Goal: Answer question/provide support: Share knowledge or assist other users

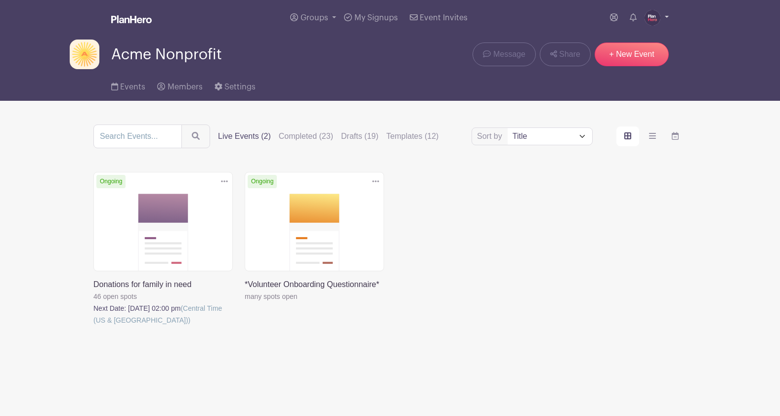
click at [653, 17] on img at bounding box center [652, 18] width 16 height 16
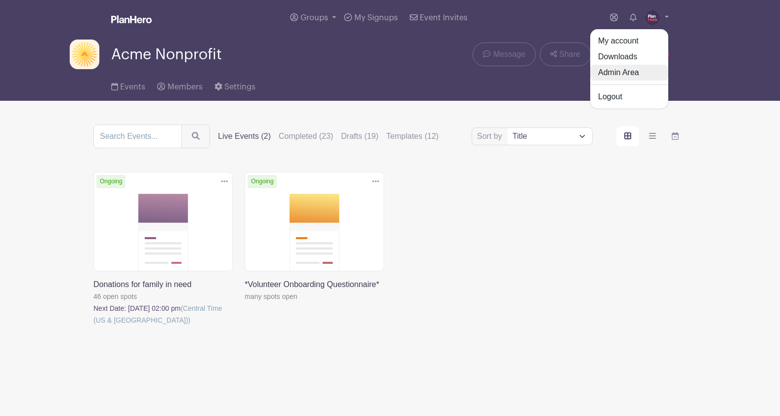
click at [629, 73] on link "Admin Area" at bounding box center [629, 73] width 78 height 16
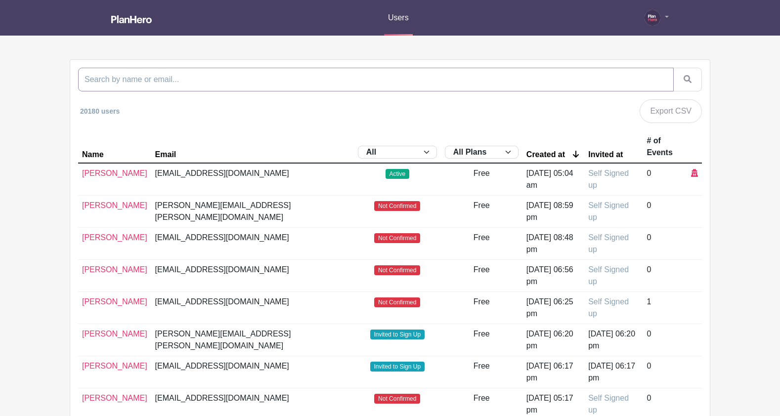
click at [277, 87] on input "search" at bounding box center [375, 80] width 595 height 24
type input "montessori"
click at [673, 68] on button "submit" at bounding box center [687, 80] width 29 height 24
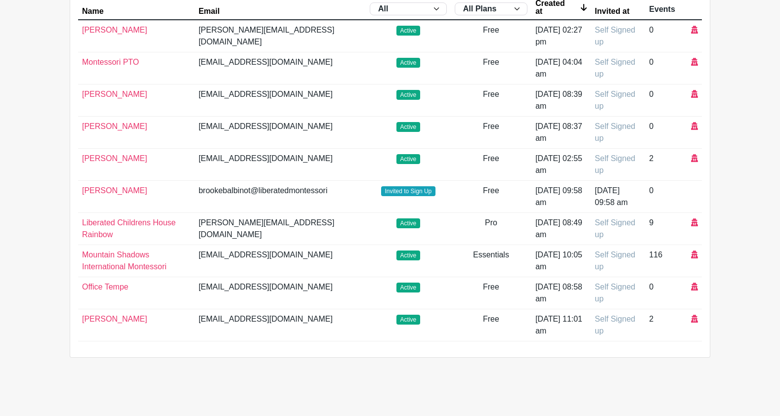
scroll to position [147, 0]
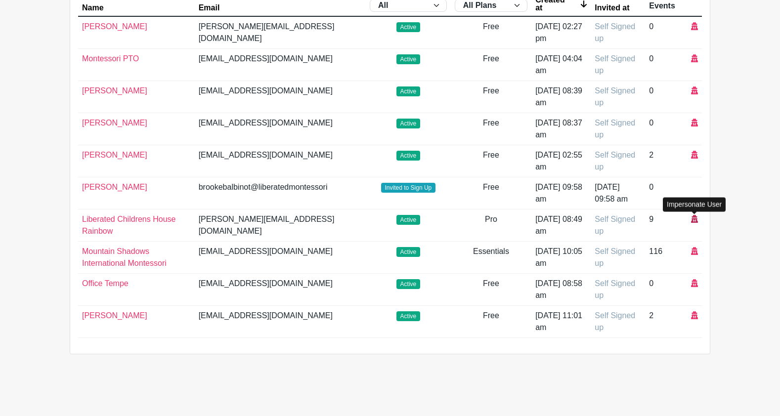
click at [692, 218] on icon at bounding box center [694, 219] width 7 height 8
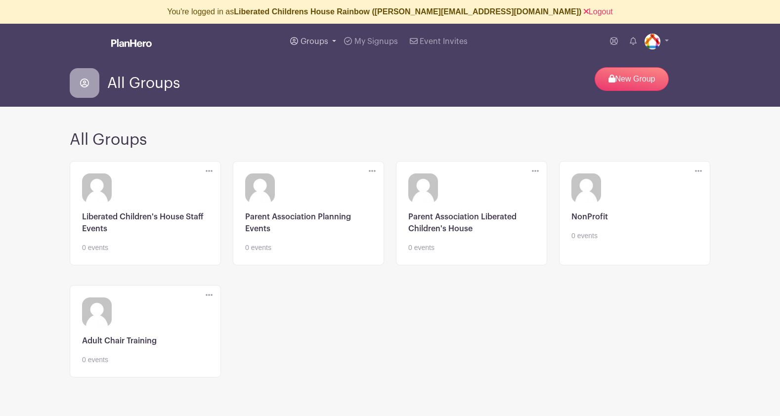
click at [309, 39] on span "Groups" at bounding box center [314, 42] width 28 height 8
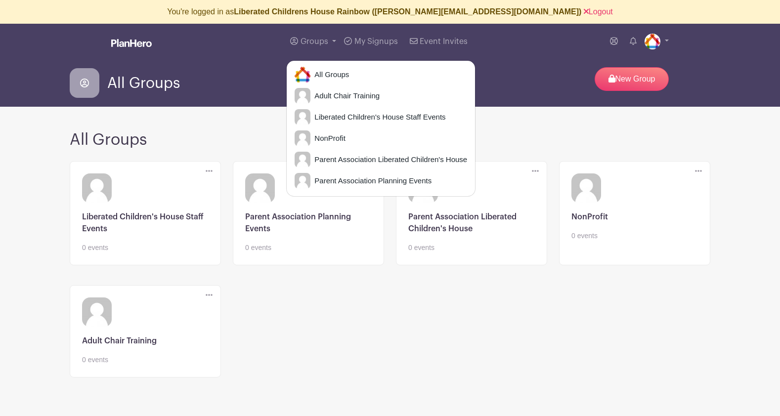
click at [267, 142] on h2 "All Groups" at bounding box center [390, 139] width 640 height 19
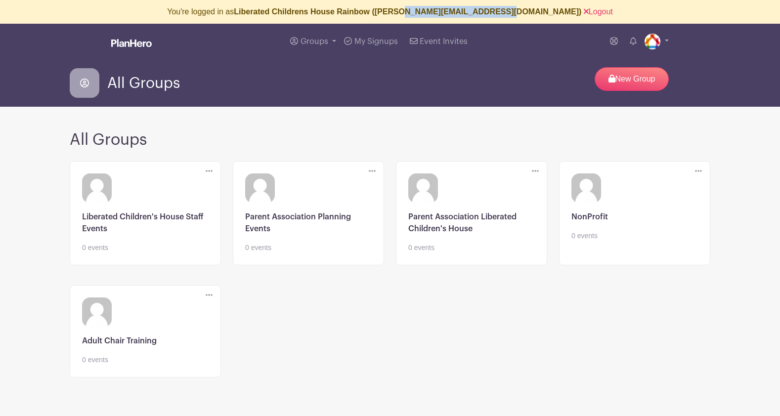
drag, startPoint x: 445, startPoint y: 12, endPoint x: 539, endPoint y: 9, distance: 93.9
click at [539, 9] on b "Liberated Childrens House Rainbow ([PERSON_NAME][EMAIL_ADDRESS][DOMAIN_NAME])" at bounding box center [407, 11] width 347 height 8
copy b "[DOMAIN_NAME]"
